Goal: Information Seeking & Learning: Learn about a topic

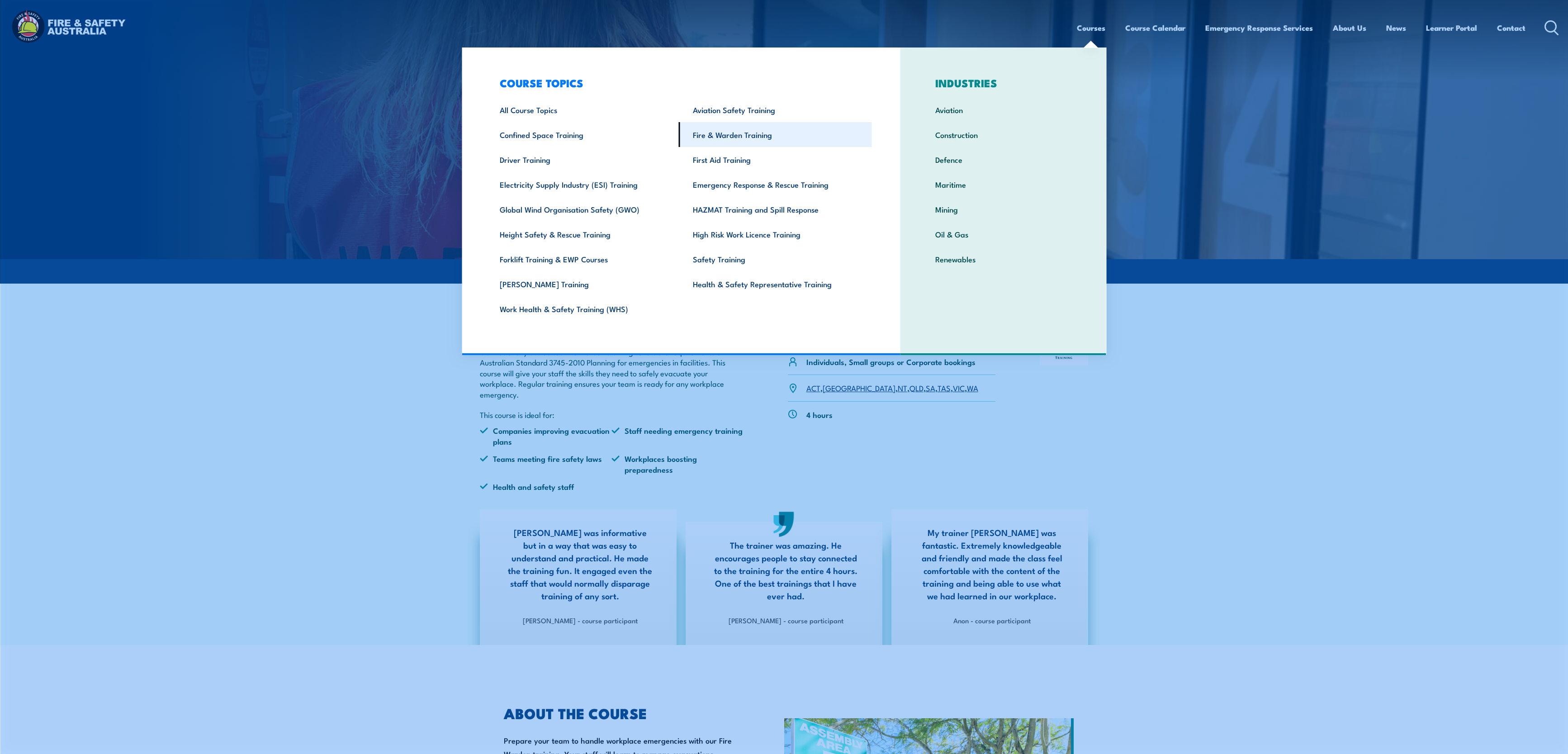
click at [739, 137] on link "Fire & Warden Training" at bounding box center [775, 134] width 193 height 25
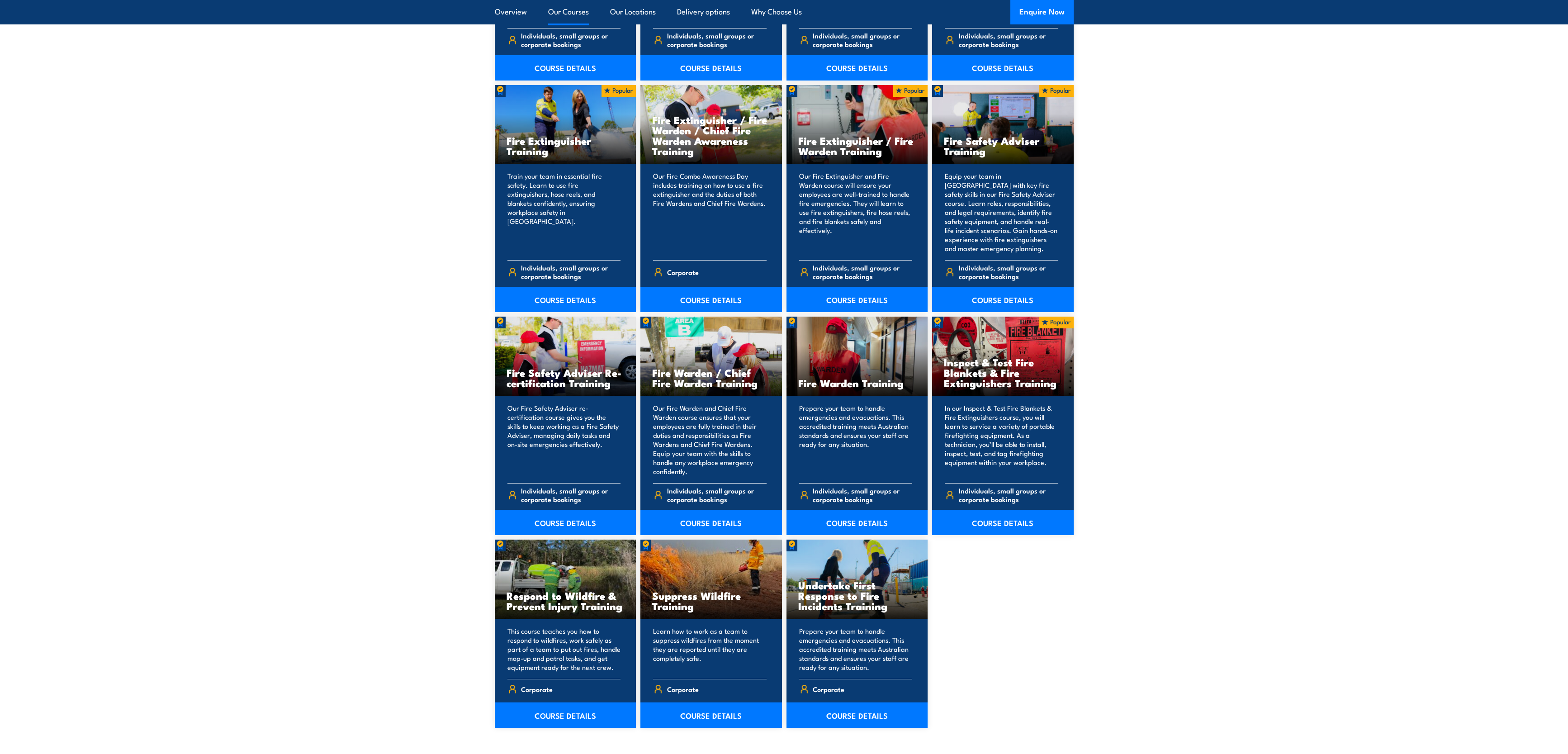
scroll to position [950, 0]
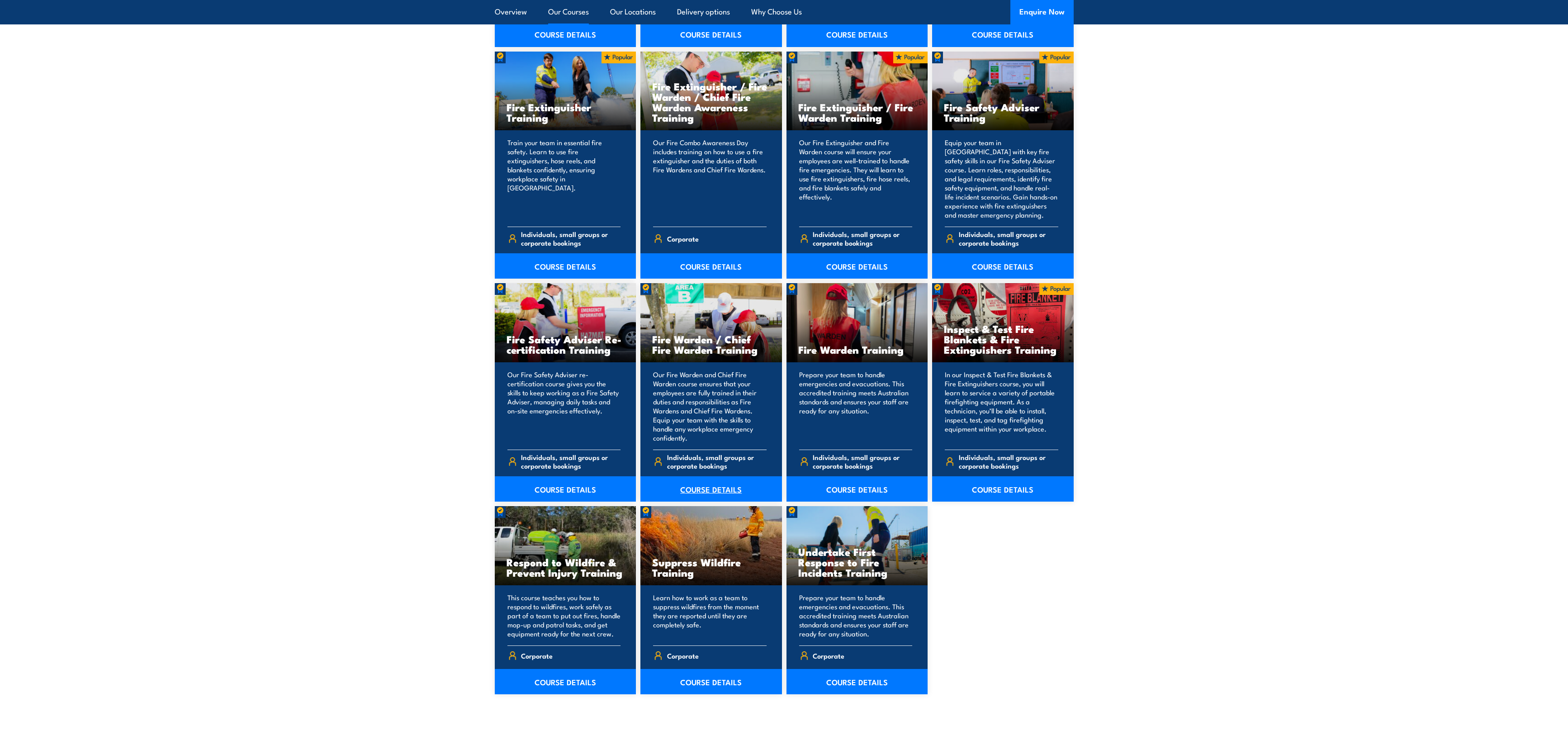
click at [726, 484] on link "COURSE DETAILS" at bounding box center [711, 489] width 141 height 26
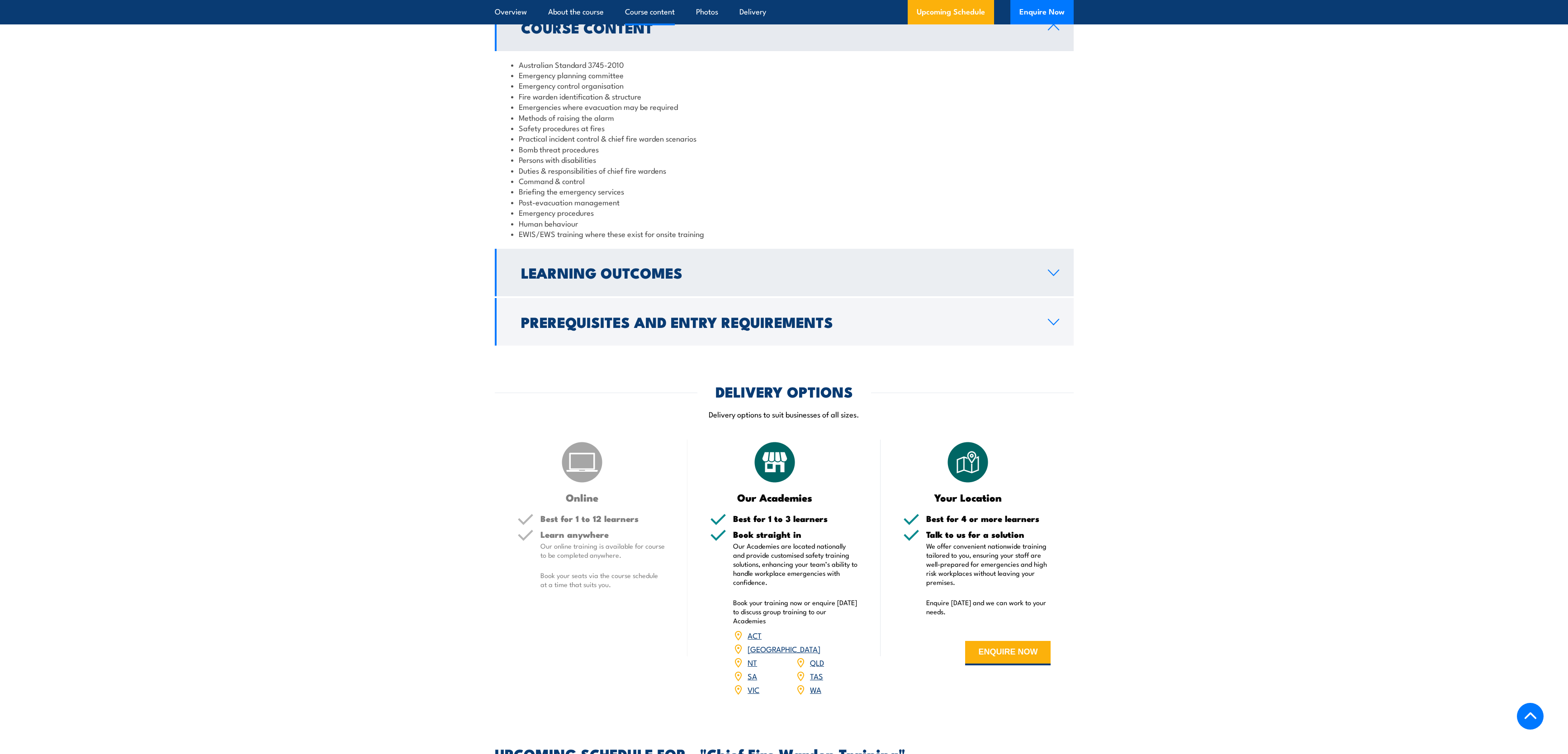
scroll to position [905, 0]
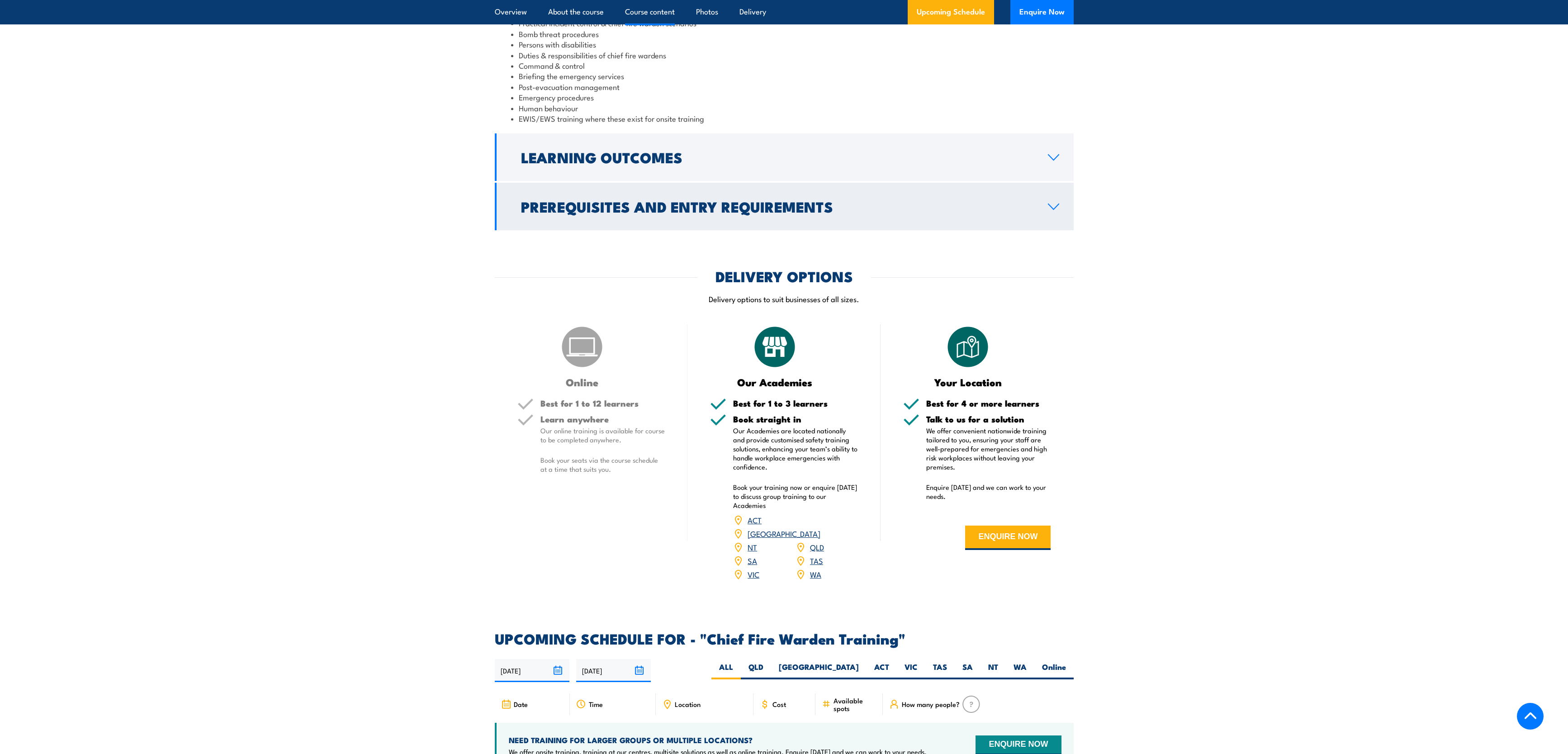
click at [764, 206] on h2 "Prerequisites and Entry Requirements" at bounding box center [777, 206] width 512 height 12
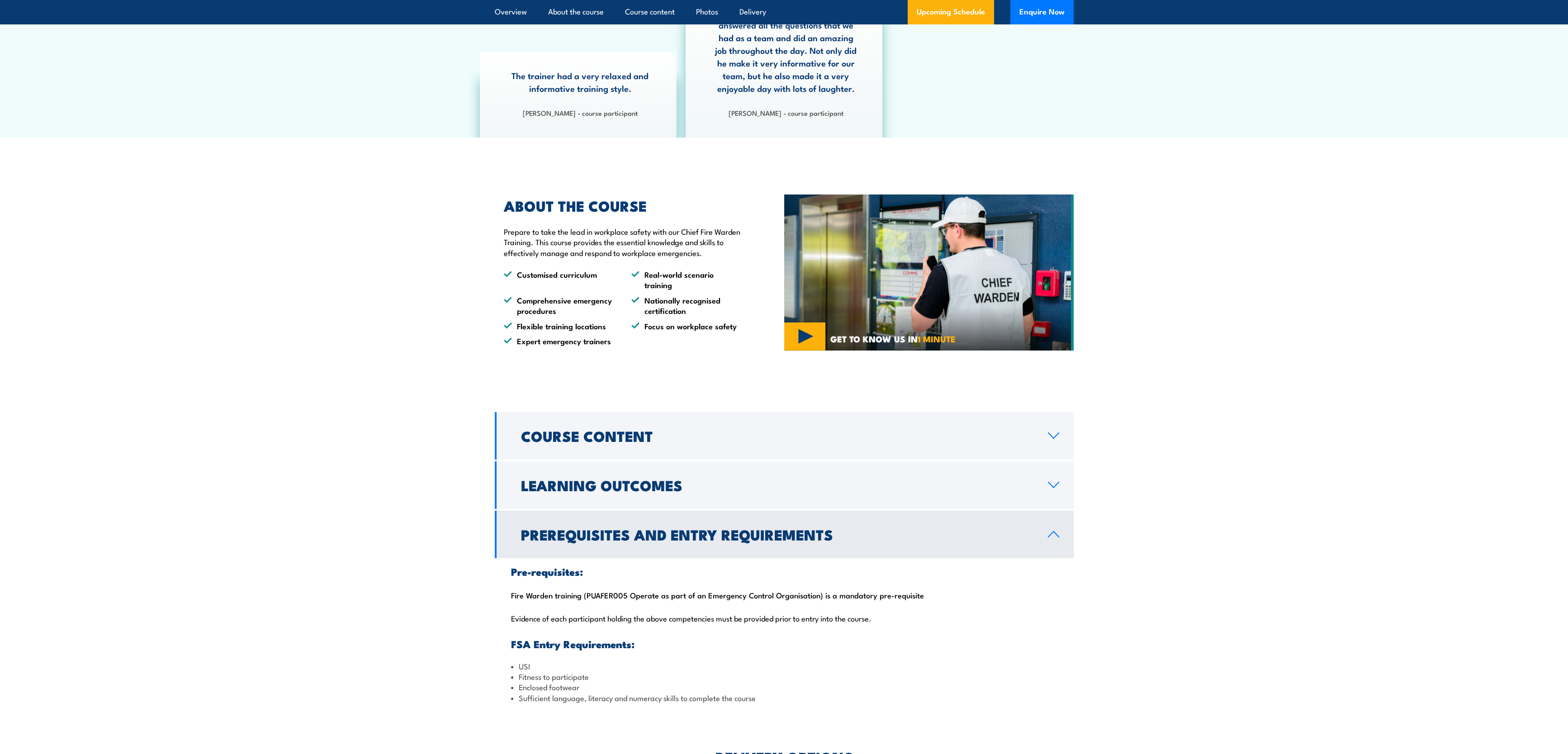
scroll to position [0, 0]
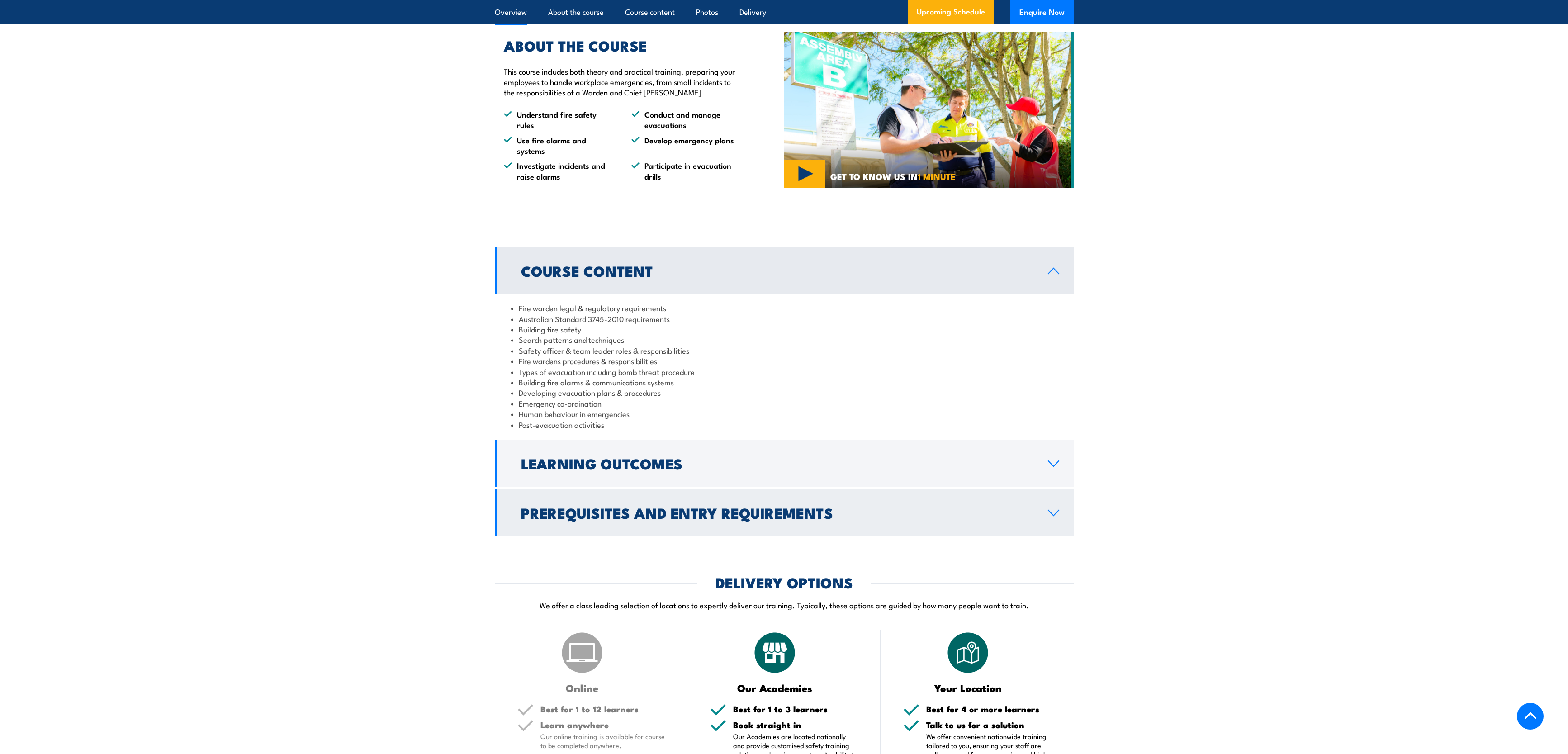
scroll to position [679, 0]
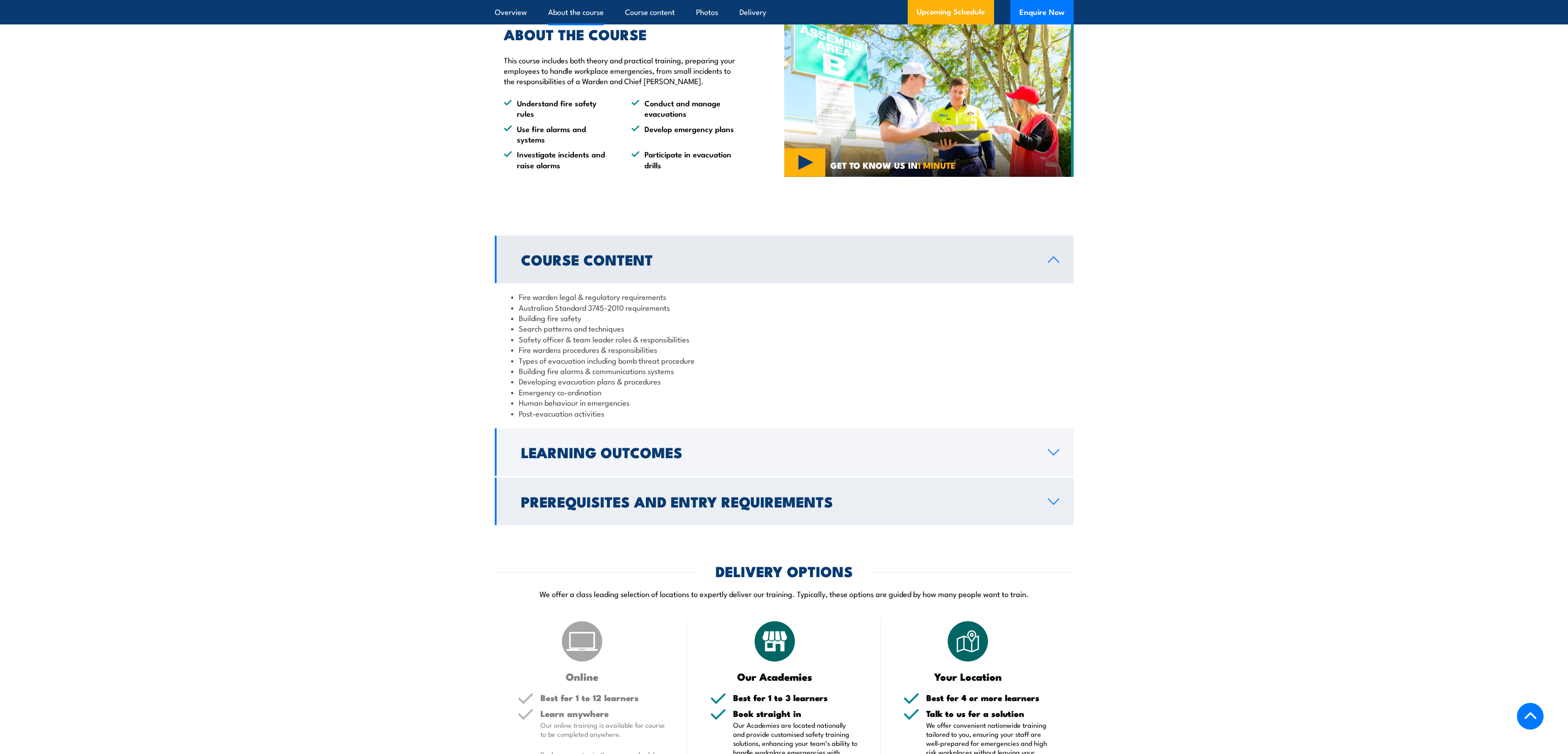
click at [738, 507] on h2 "Prerequisites and Entry Requirements" at bounding box center [777, 501] width 512 height 12
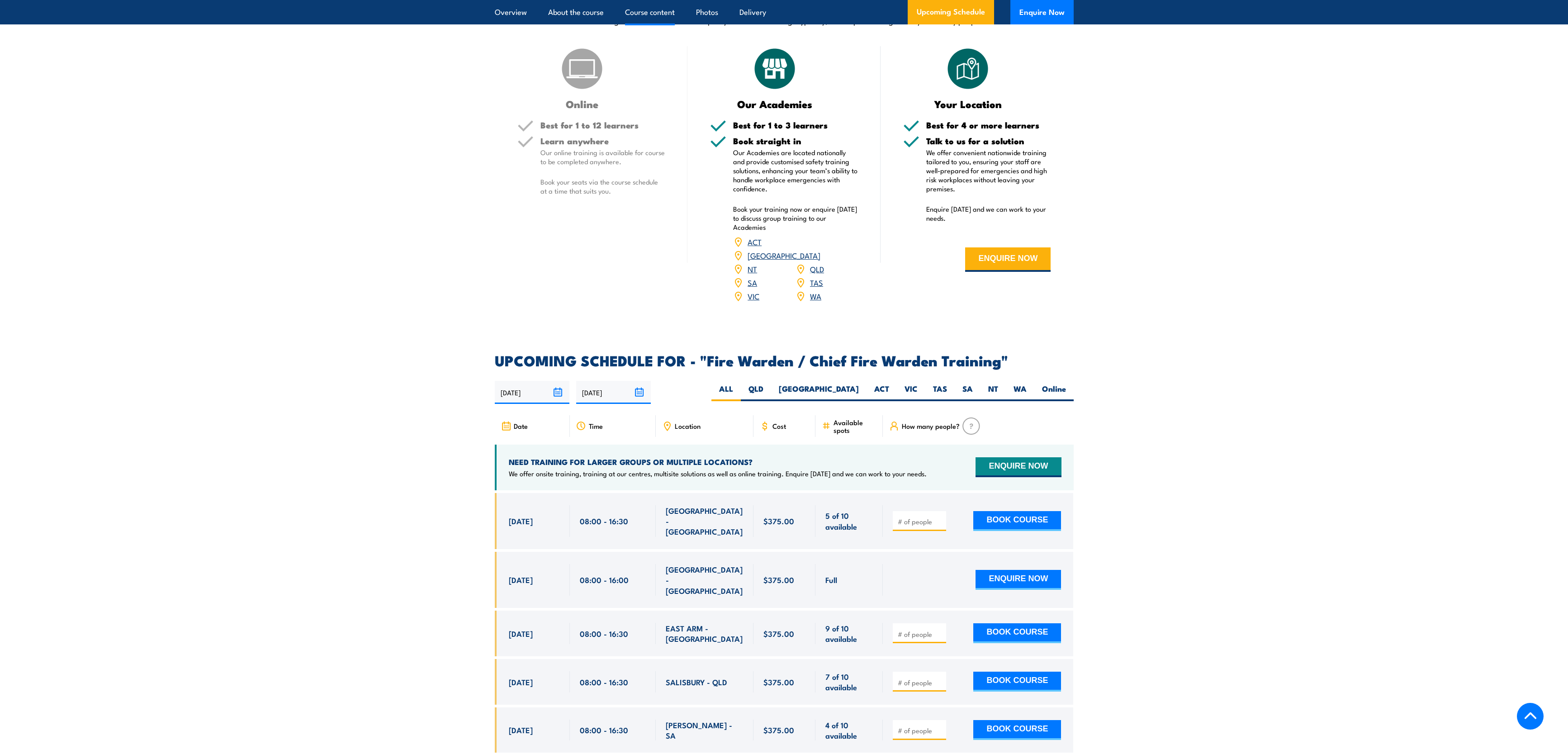
scroll to position [0, 0]
